Goal: Transaction & Acquisition: Purchase product/service

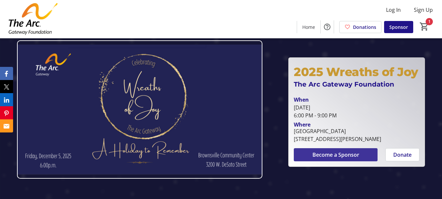
click at [345, 155] on span "Become a Sponsor" at bounding box center [335, 154] width 47 height 8
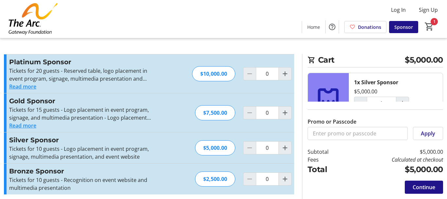
type input "1"
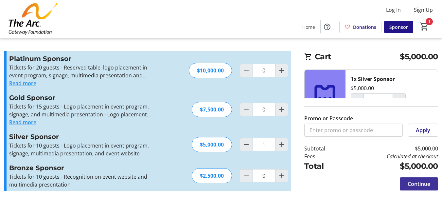
click at [419, 184] on span "Continue" at bounding box center [419, 184] width 23 height 8
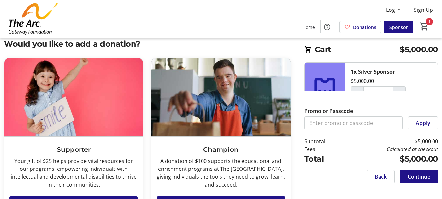
scroll to position [12, 0]
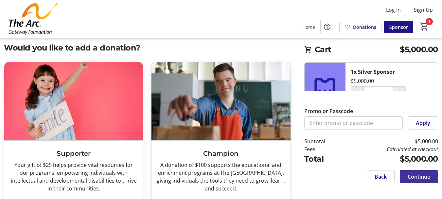
click at [414, 174] on span "Continue" at bounding box center [419, 176] width 23 height 8
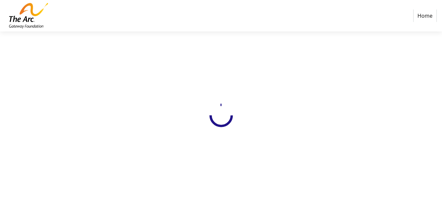
select select
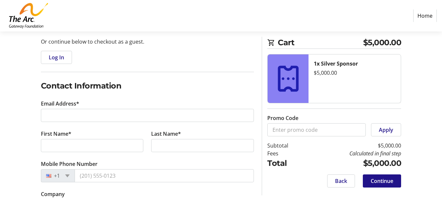
scroll to position [65, 0]
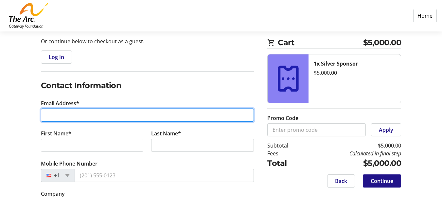
click at [62, 114] on input "Email Address*" at bounding box center [147, 114] width 213 height 13
type input "[EMAIL_ADDRESS][DOMAIN_NAME]"
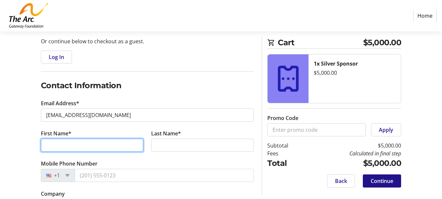
type input "[PERSON_NAME]"
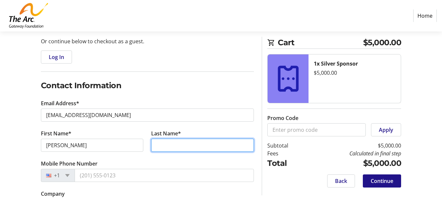
type input "[PERSON_NAME]"
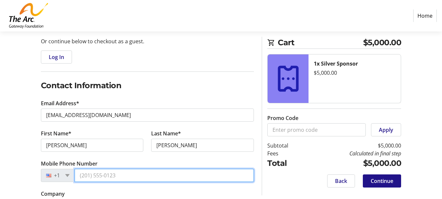
type input "[PHONE_NUMBER]"
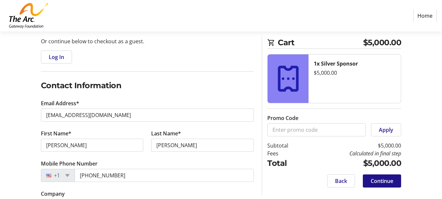
type input "[STREET_ADDRESS][PERSON_NAME]"
type input "Pensacola"
type input "32507"
select select "US"
select select "FL"
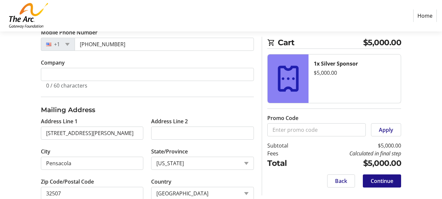
scroll to position [213, 0]
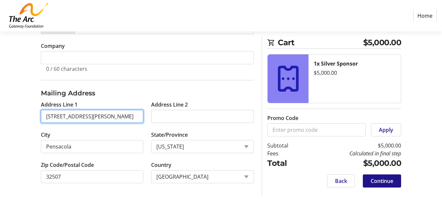
click at [133, 117] on input "[STREET_ADDRESS][PERSON_NAME]" at bounding box center [92, 116] width 103 height 13
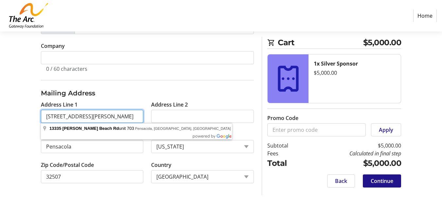
type input "[STREET_ADDRESS][PERSON_NAME]"
click at [28, 103] on div "Log In to Your Account (Optional) Or continue below to checkout as a guest. Log…" at bounding box center [221, 36] width 442 height 326
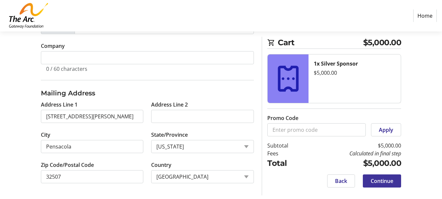
click at [393, 183] on span "Continue" at bounding box center [382, 181] width 23 height 8
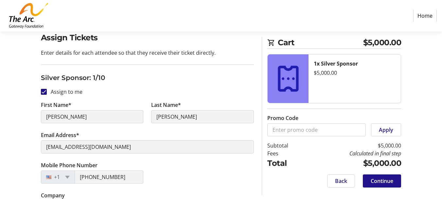
scroll to position [65, 0]
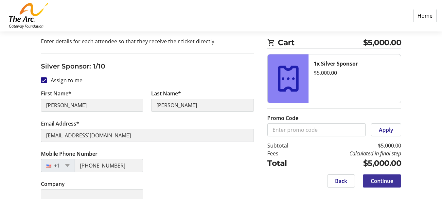
click at [378, 183] on span "Continue" at bounding box center [382, 181] width 23 height 8
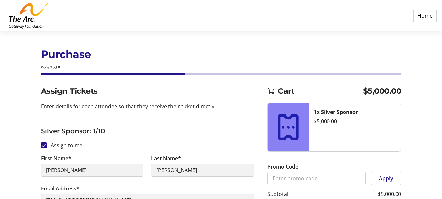
scroll to position [0, 0]
